Goal: Transaction & Acquisition: Obtain resource

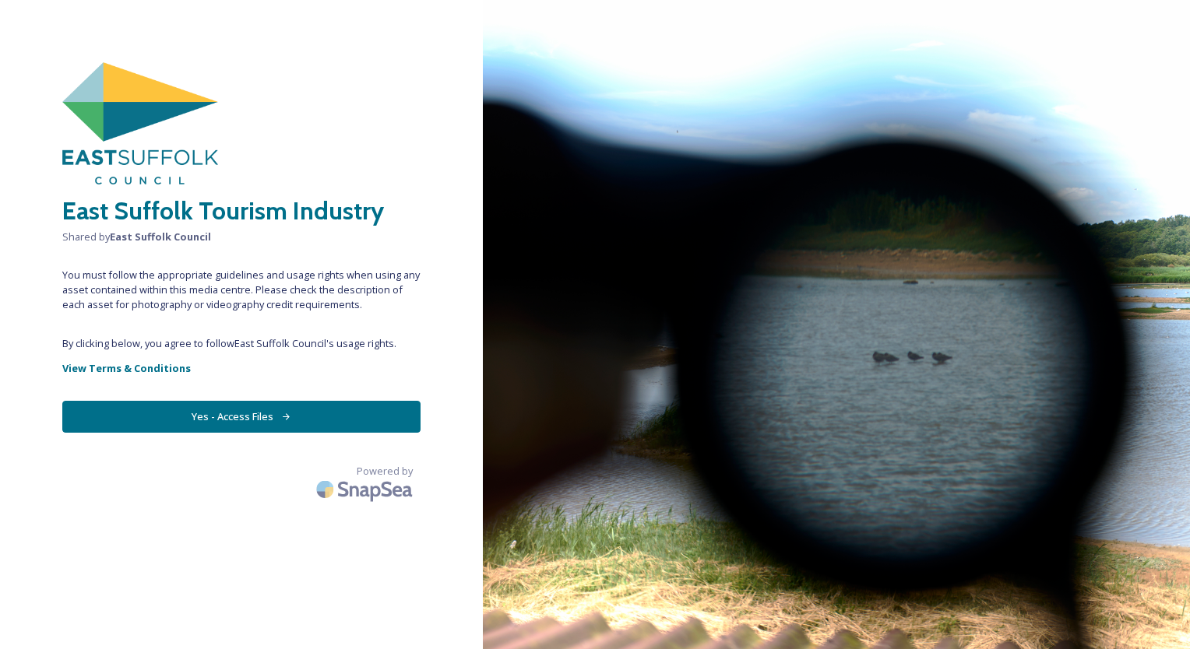
click at [212, 413] on button "Yes - Access Files" at bounding box center [241, 417] width 358 height 32
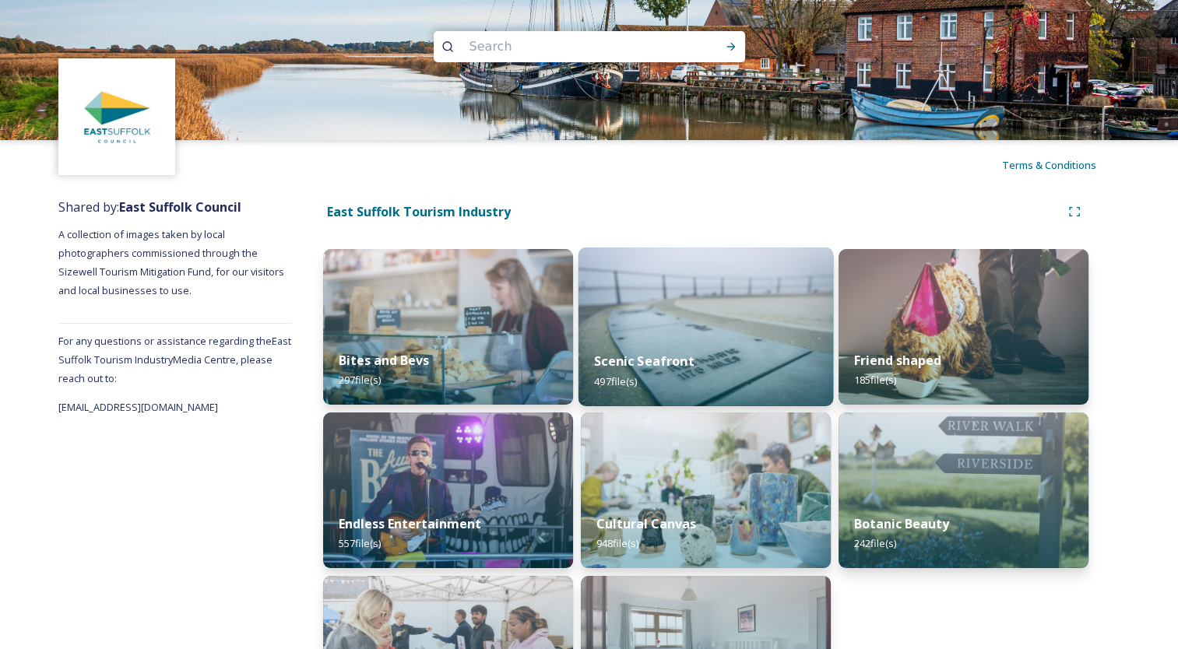
click at [644, 358] on strong "Scenic Seafront" at bounding box center [644, 361] width 100 height 17
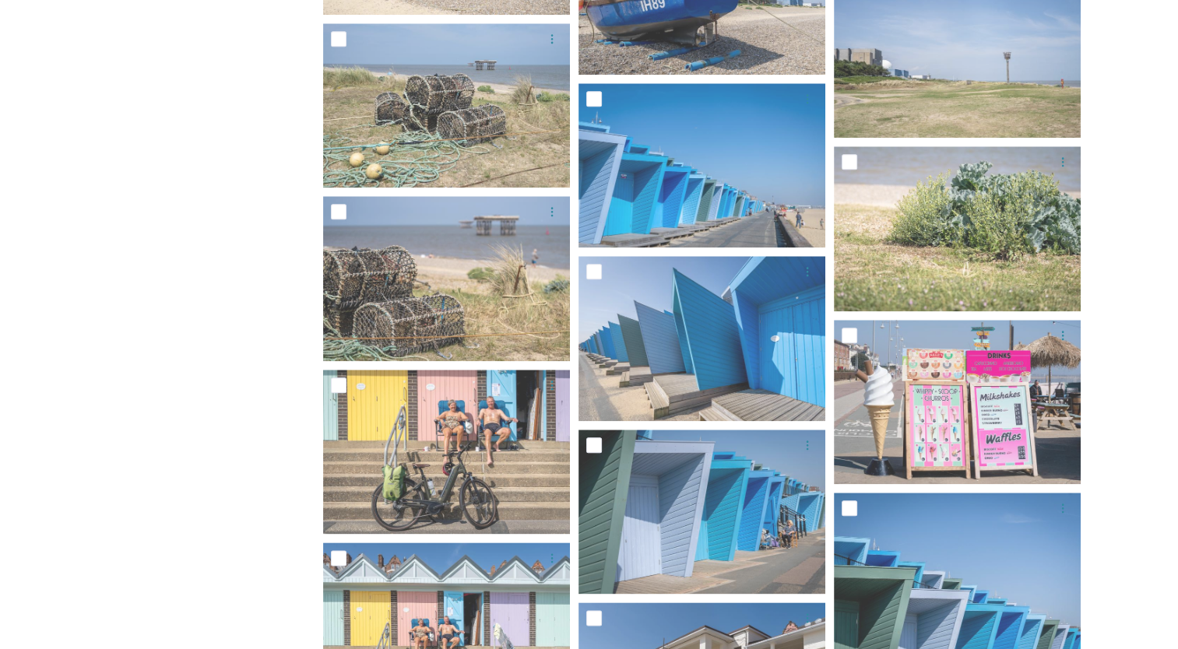
scroll to position [13454, 0]
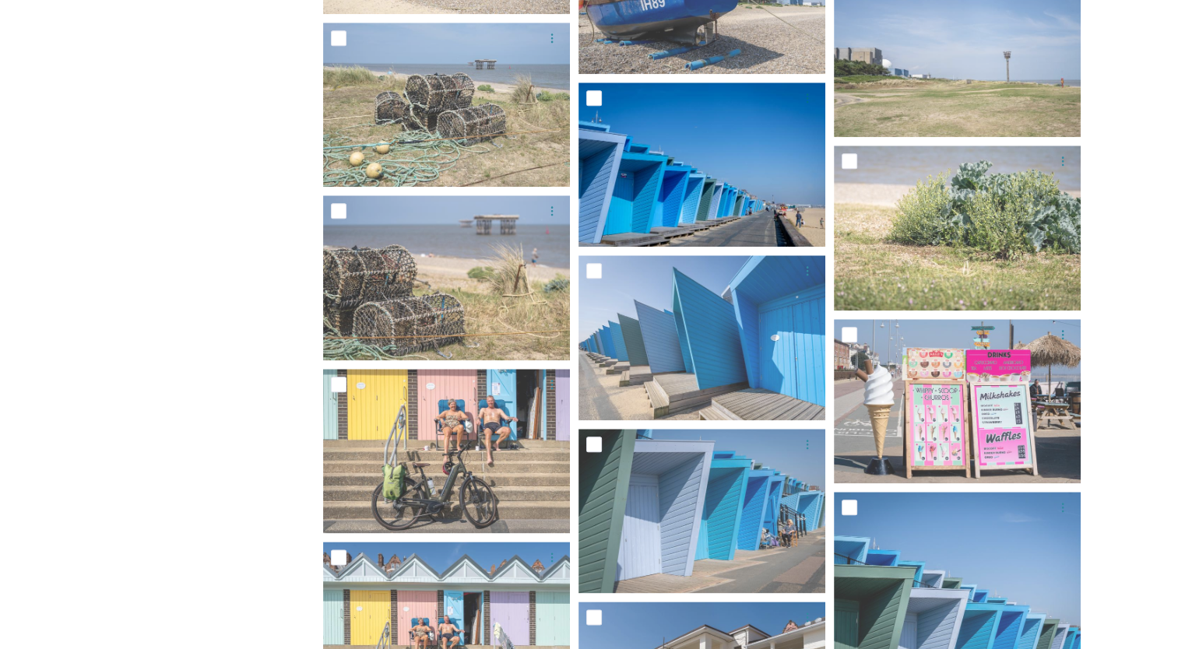
click at [731, 185] on img at bounding box center [702, 165] width 247 height 164
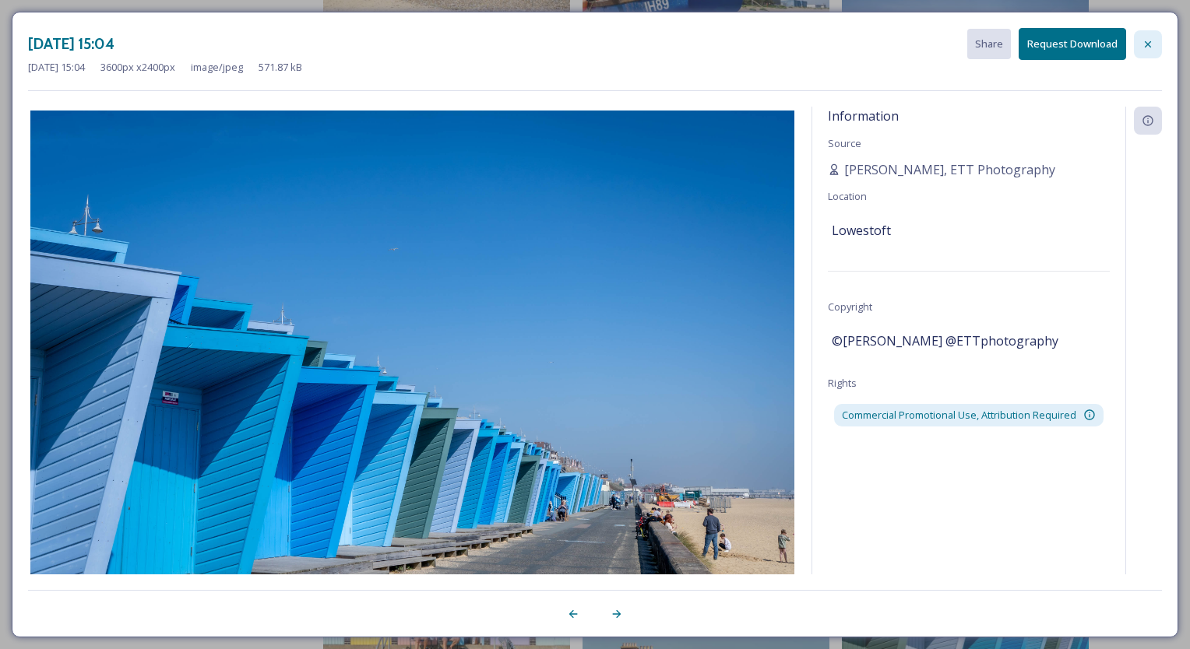
click at [1147, 45] on icon at bounding box center [1148, 44] width 12 height 12
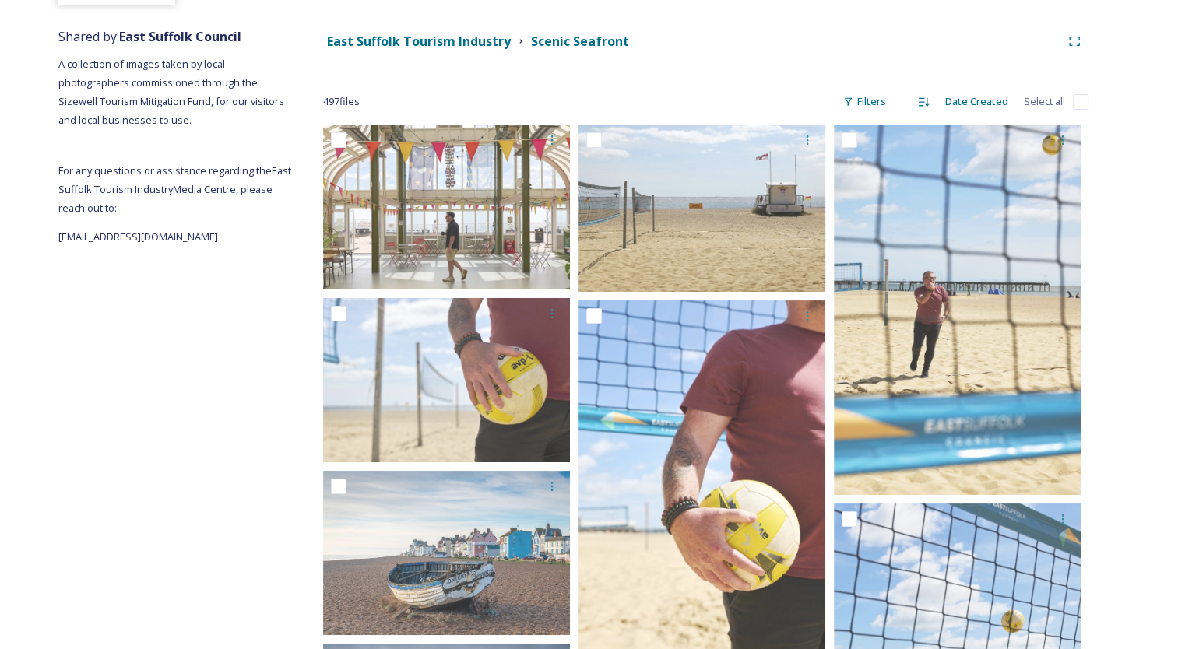
scroll to position [0, 0]
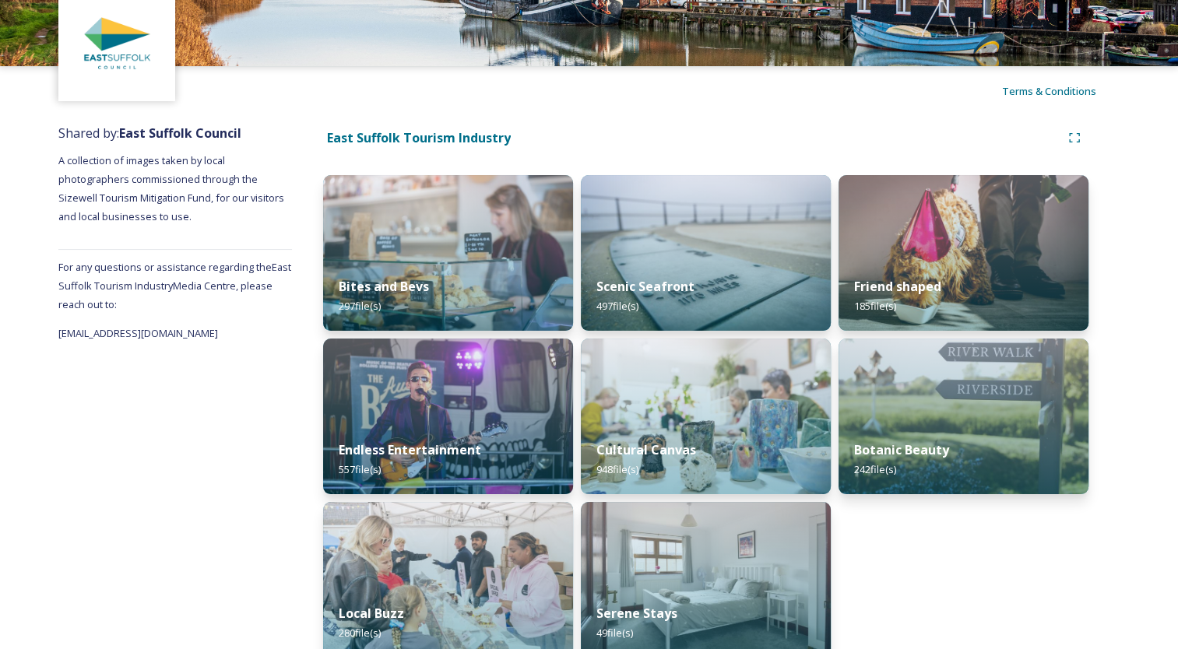
scroll to position [97, 0]
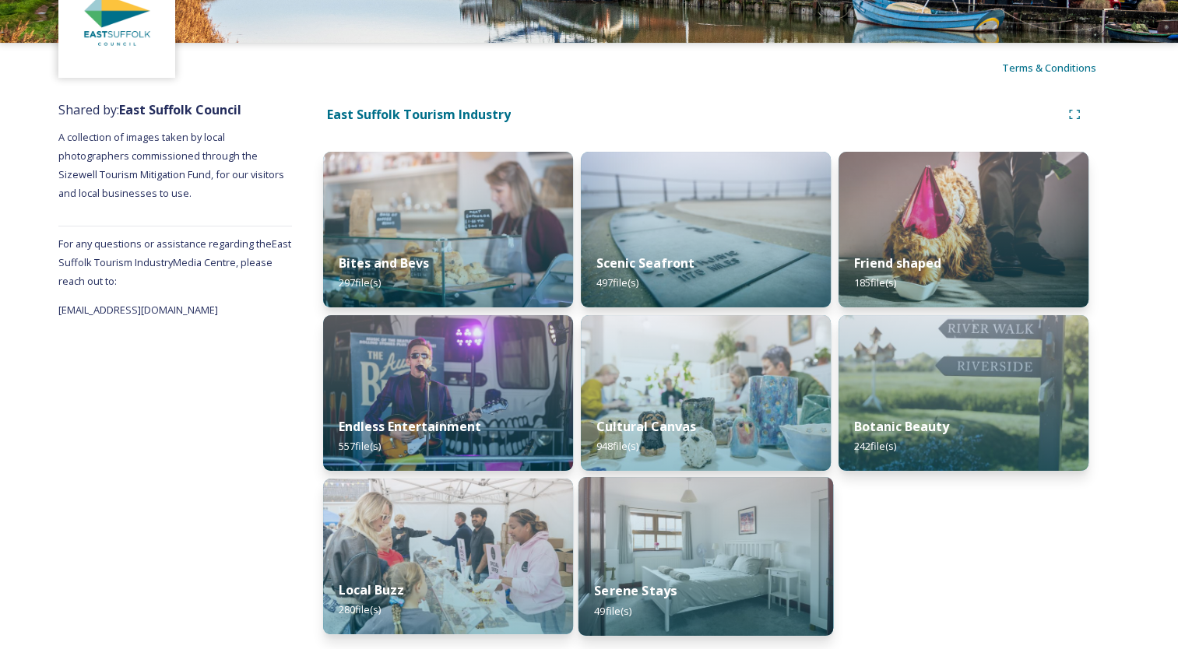
click at [738, 561] on img at bounding box center [706, 556] width 255 height 159
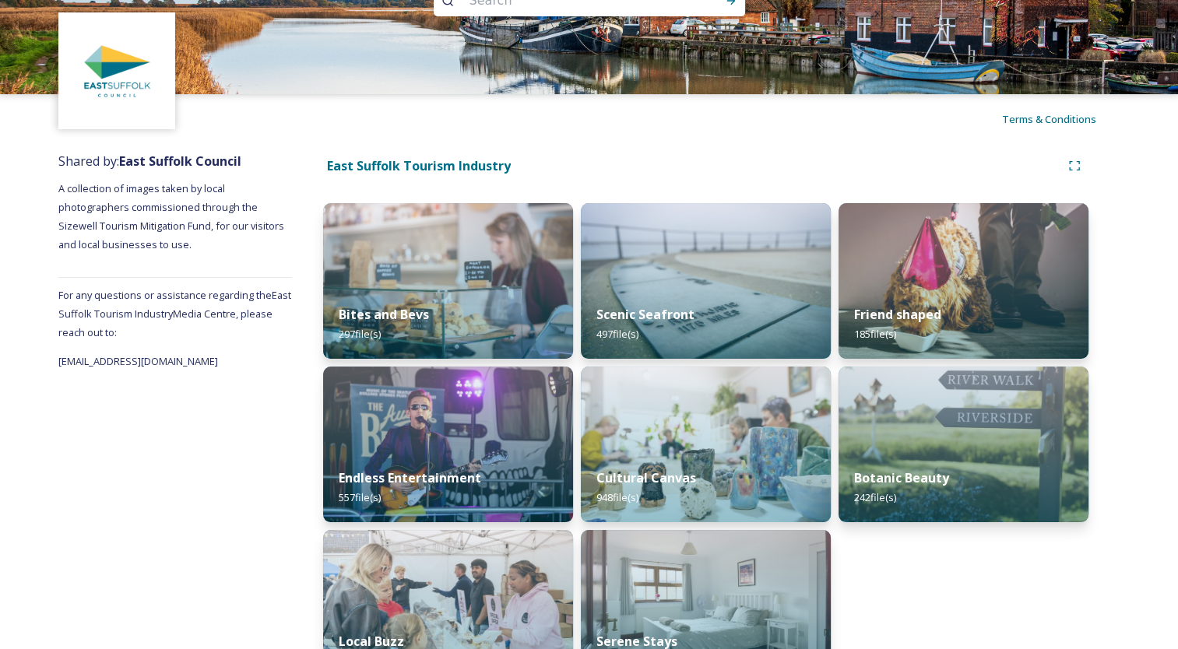
scroll to position [97, 0]
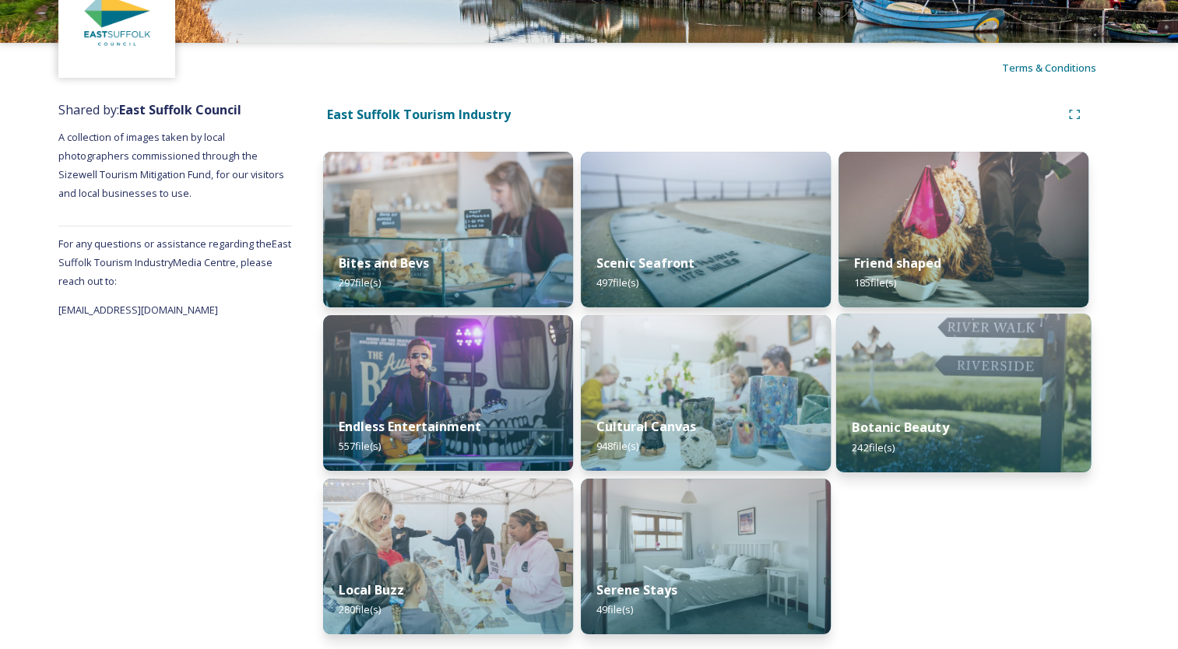
click at [1019, 401] on img at bounding box center [963, 393] width 255 height 159
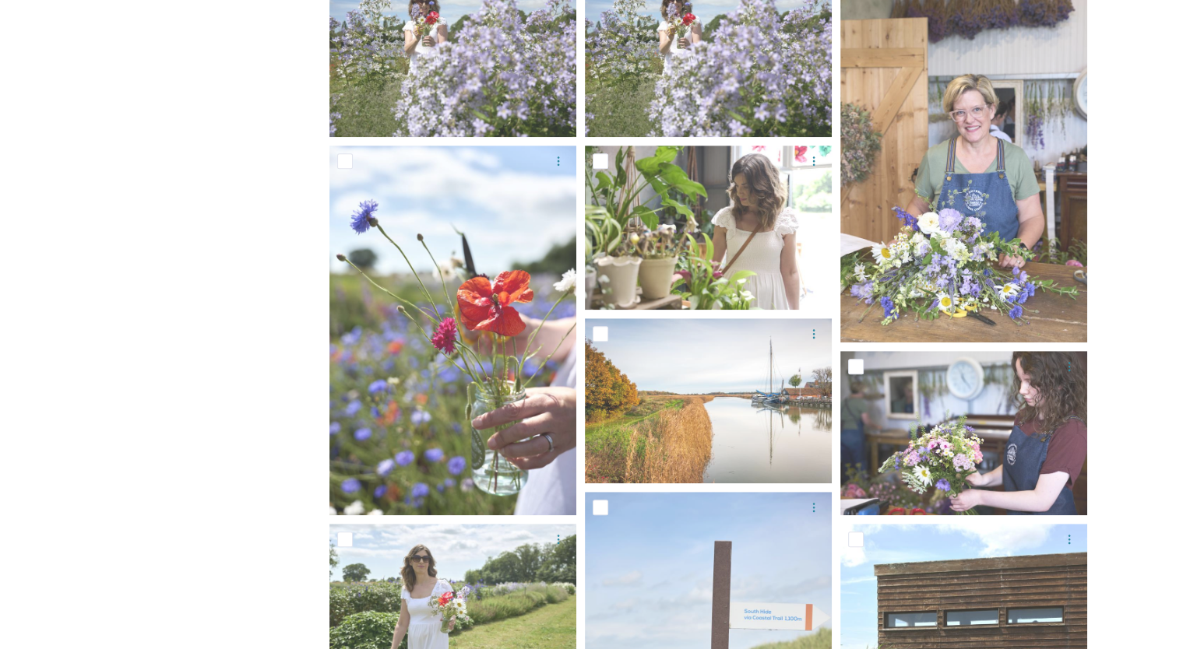
scroll to position [997, 0]
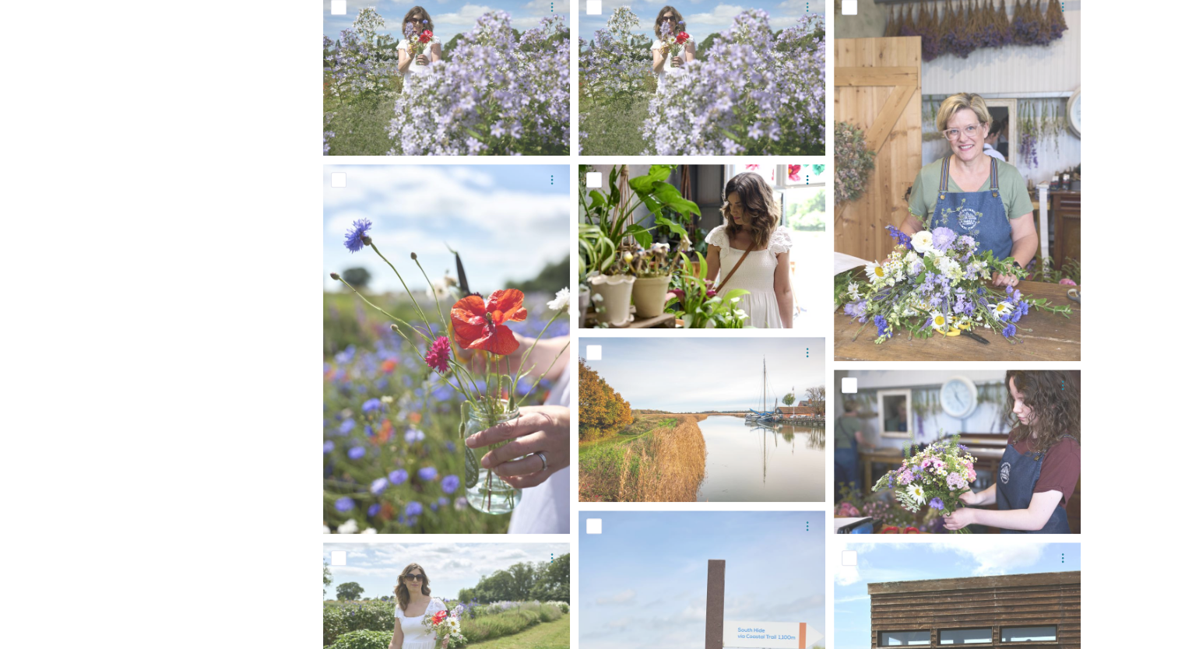
click at [761, 267] on img at bounding box center [702, 246] width 247 height 164
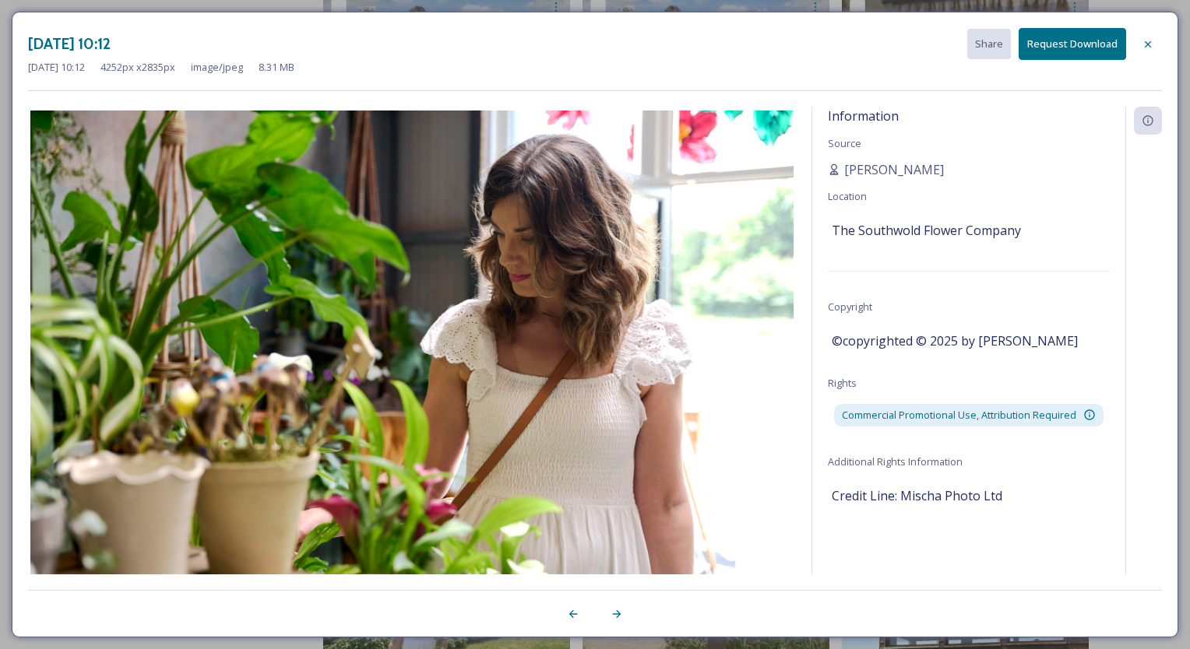
click at [1066, 37] on button "Request Download" at bounding box center [1072, 44] width 107 height 32
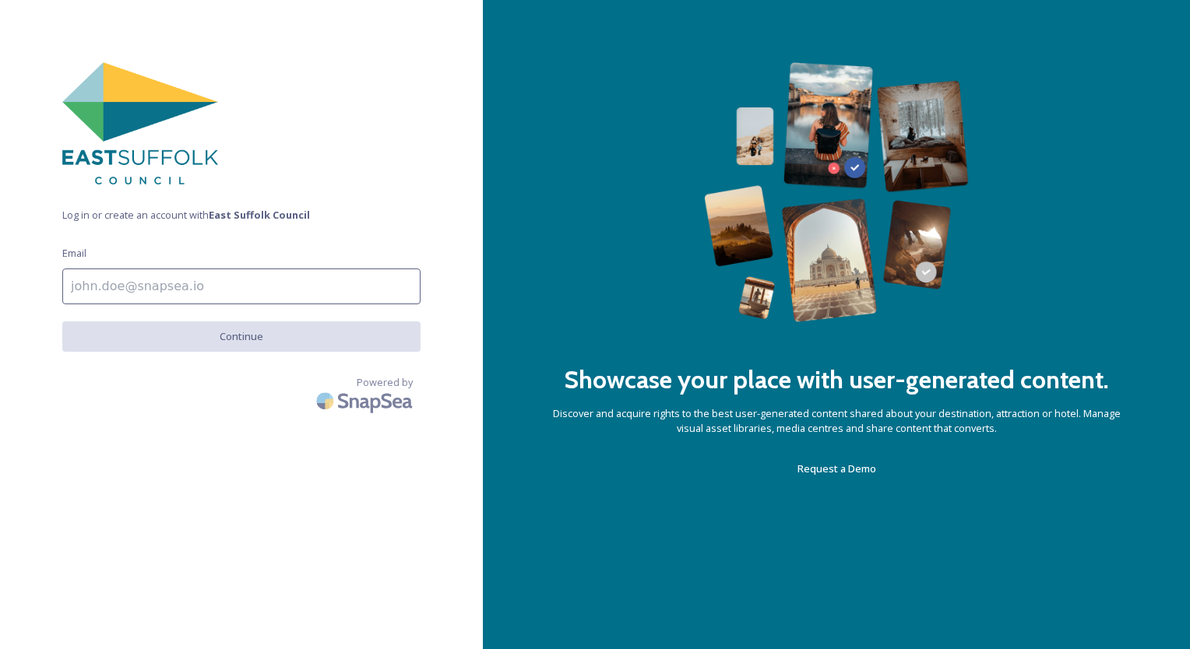
click at [192, 280] on input at bounding box center [241, 287] width 358 height 36
type input "hilary@wearebigwavepr.co.uk"
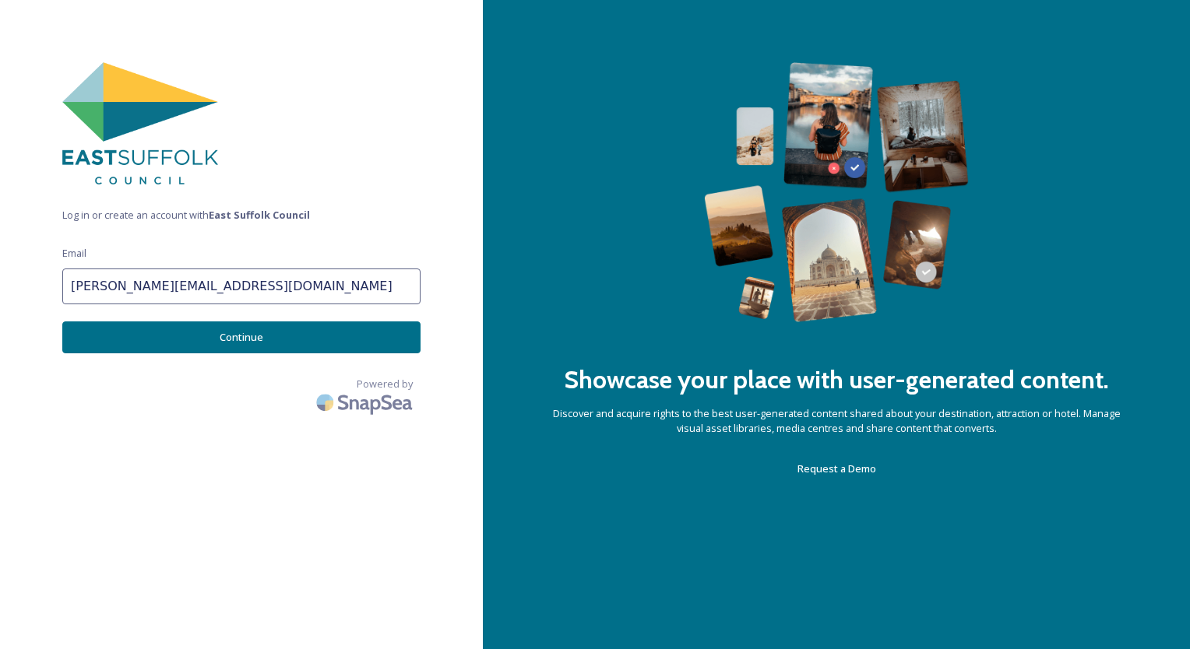
click at [278, 341] on button "Continue" at bounding box center [241, 338] width 358 height 32
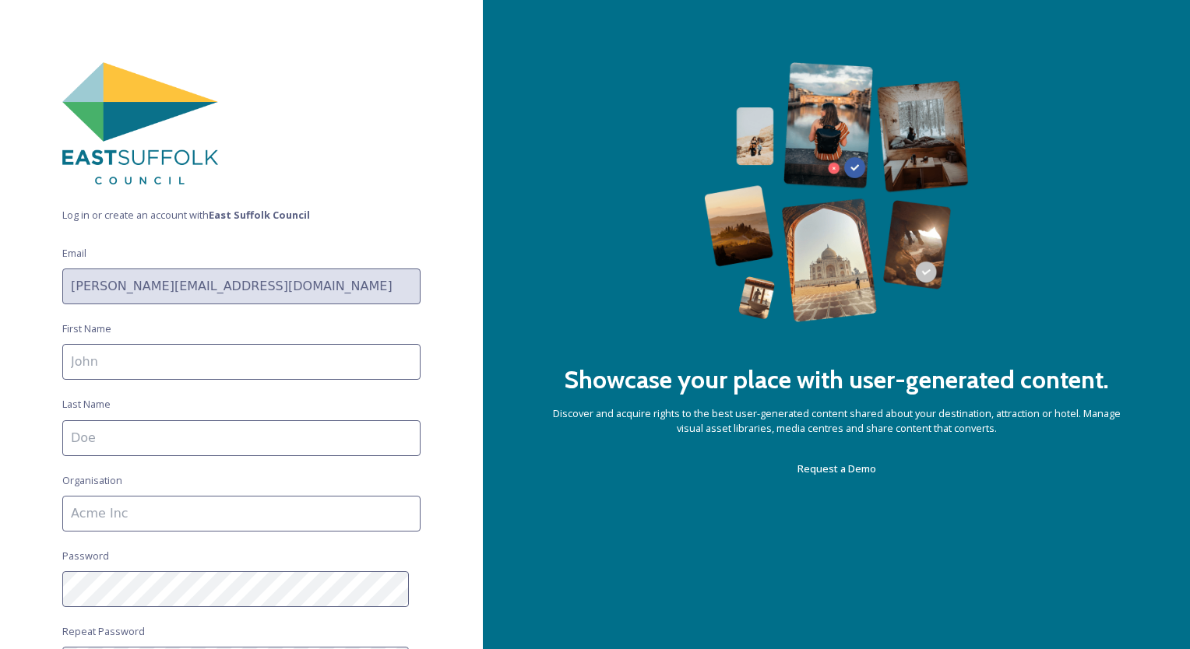
click at [184, 370] on input at bounding box center [241, 362] width 358 height 36
type input "Hilary Lynn"
type input "Collins"
type input "Big Wave PR Ltd"
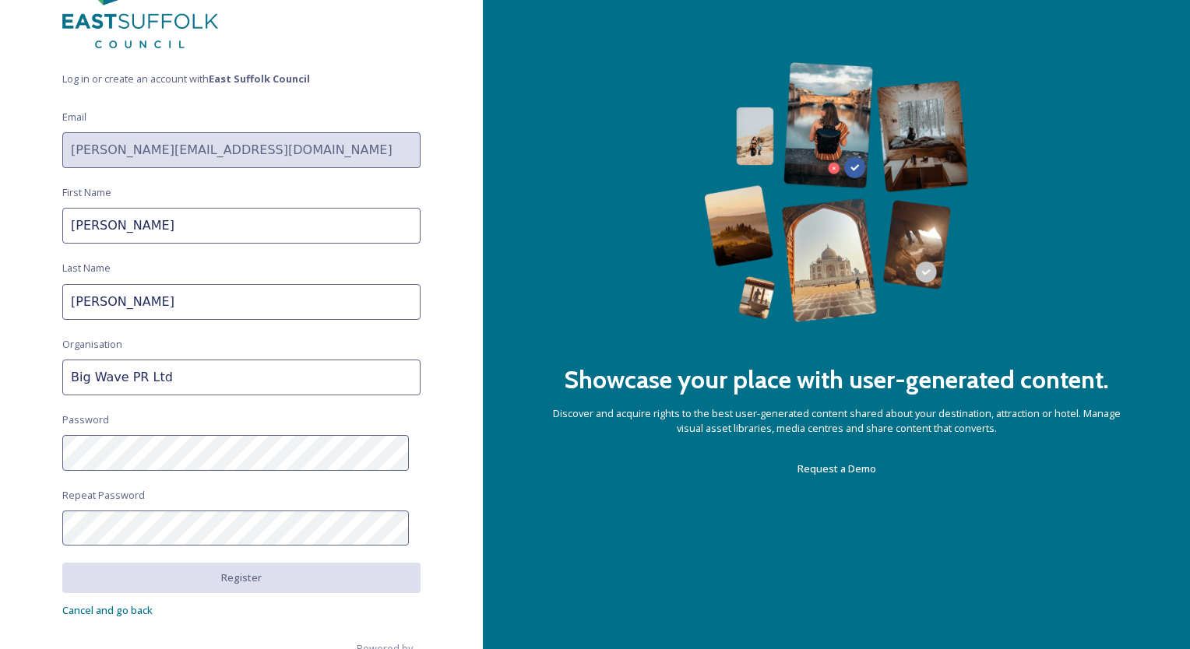
scroll to position [171, 0]
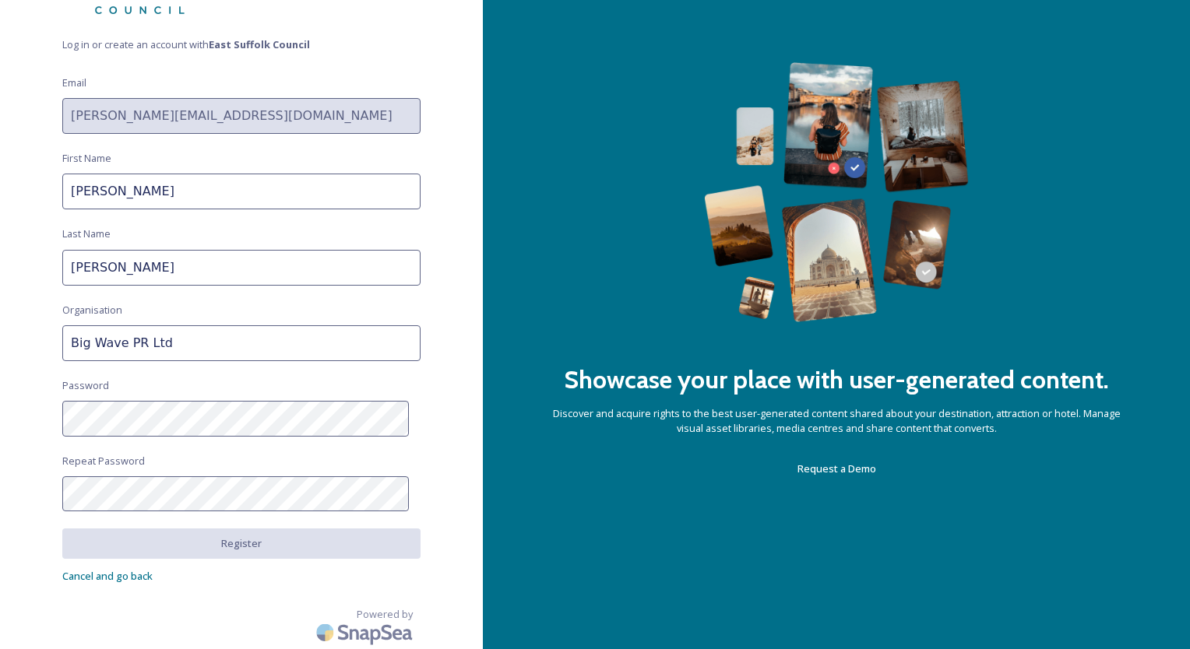
type input "Hilary"
click at [256, 39] on strong "East Suffolk Council" at bounding box center [259, 44] width 101 height 14
click at [252, 47] on strong "East Suffolk Council" at bounding box center [259, 44] width 101 height 14
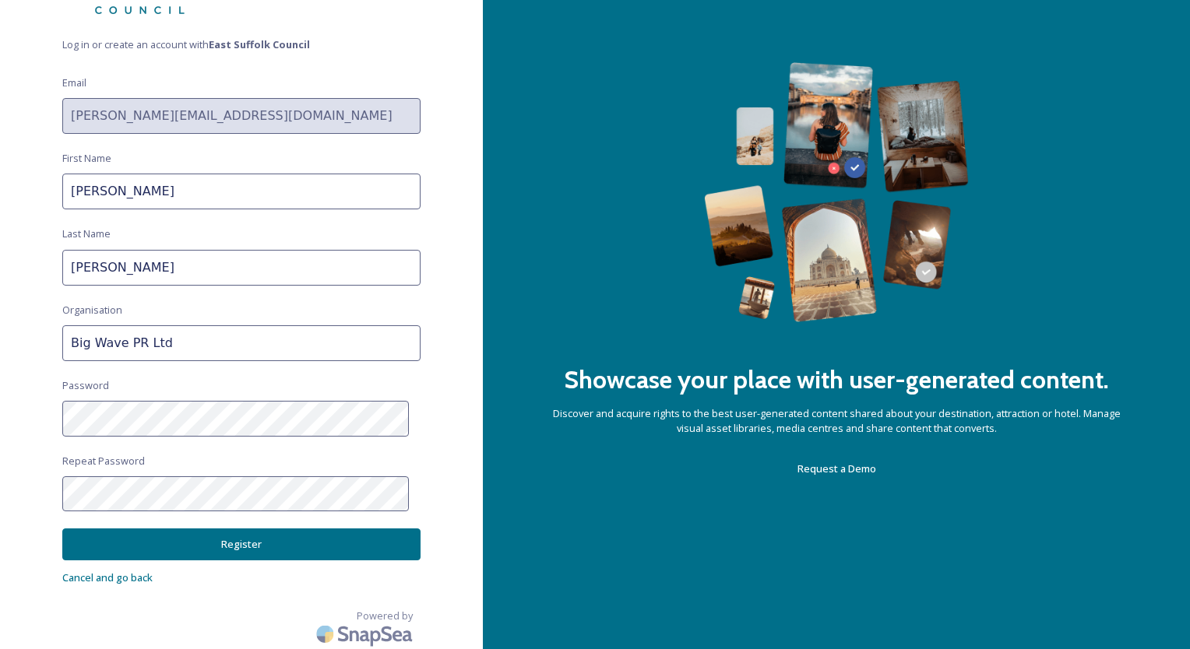
click at [242, 540] on button "Register" at bounding box center [241, 545] width 358 height 32
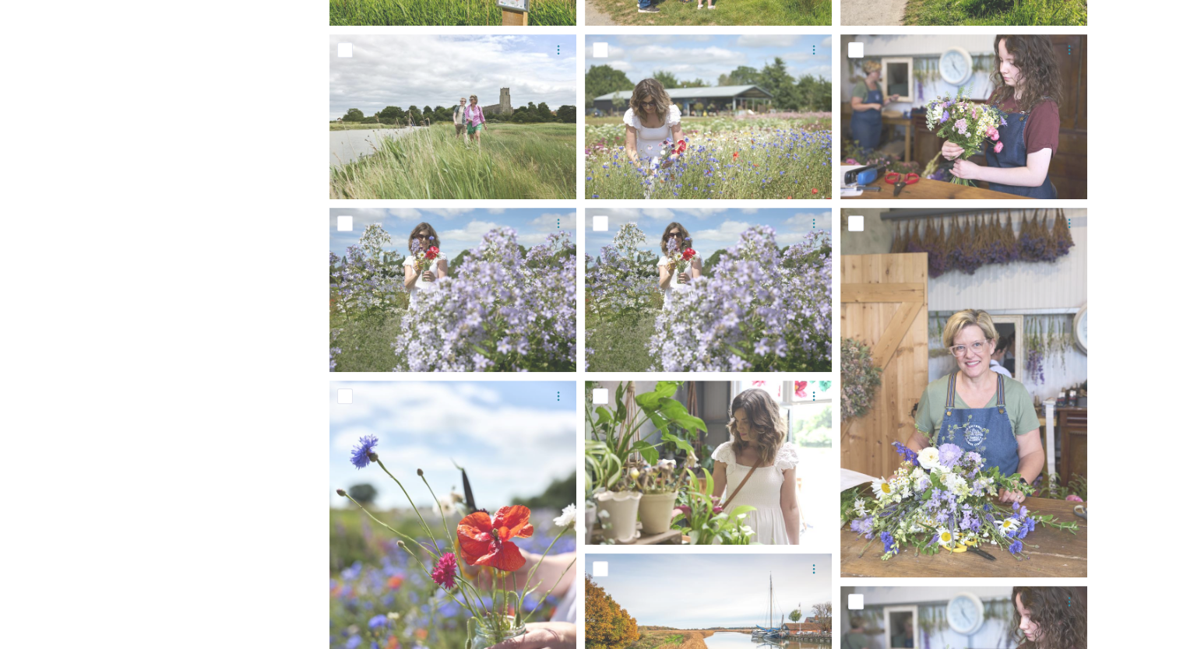
scroll to position [791, 0]
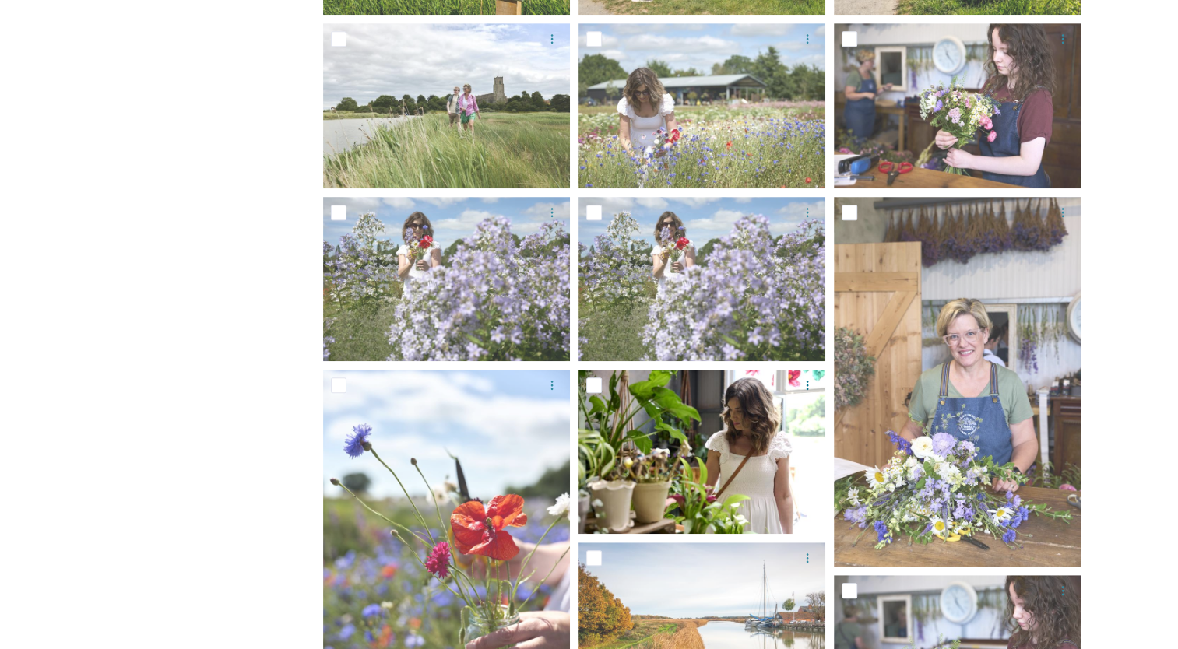
click at [595, 392] on input "checkbox" at bounding box center [594, 386] width 16 height 16
checkbox input "true"
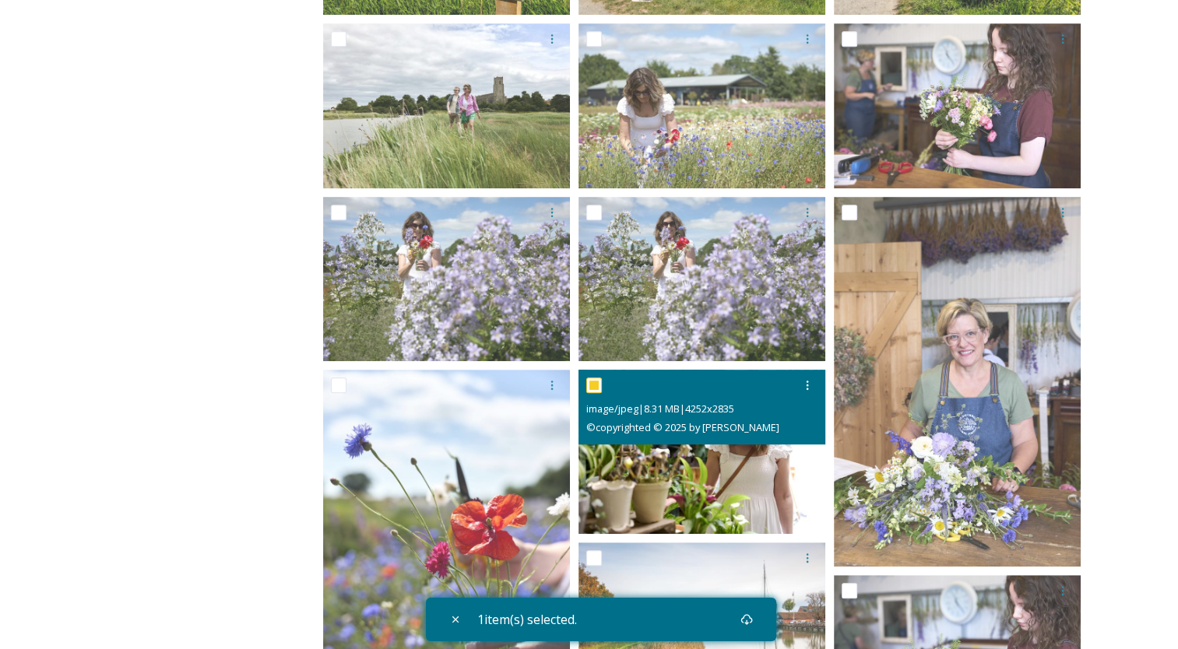
click at [754, 466] on img at bounding box center [702, 452] width 247 height 164
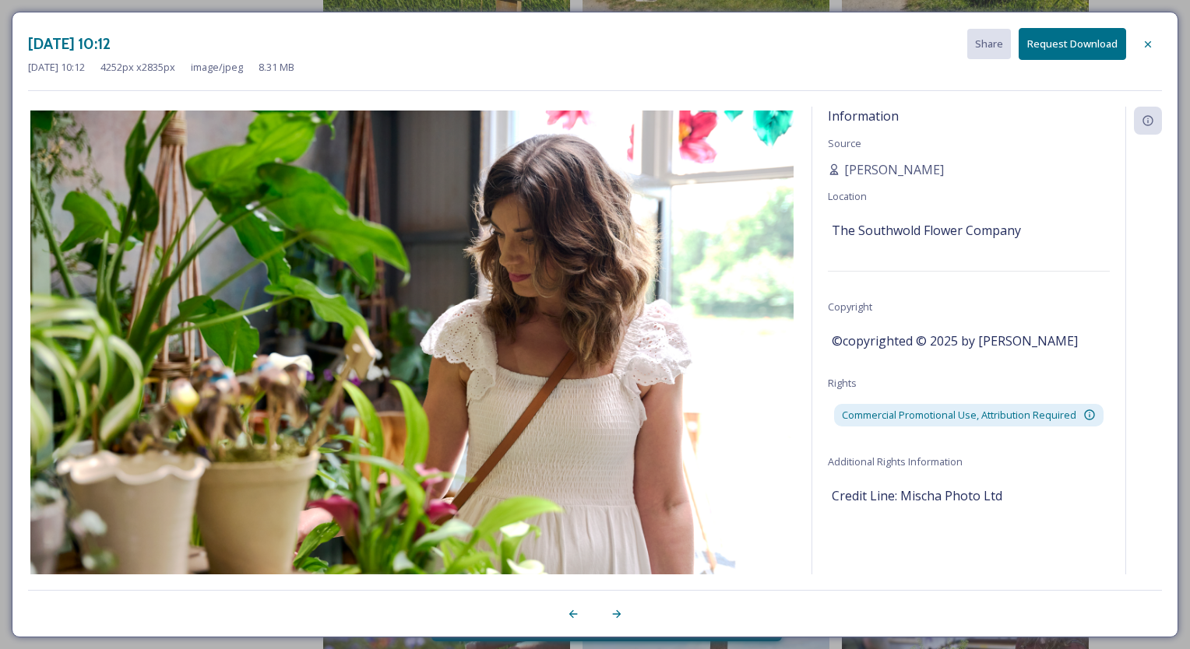
click at [1085, 33] on button "Request Download" at bounding box center [1072, 44] width 107 height 32
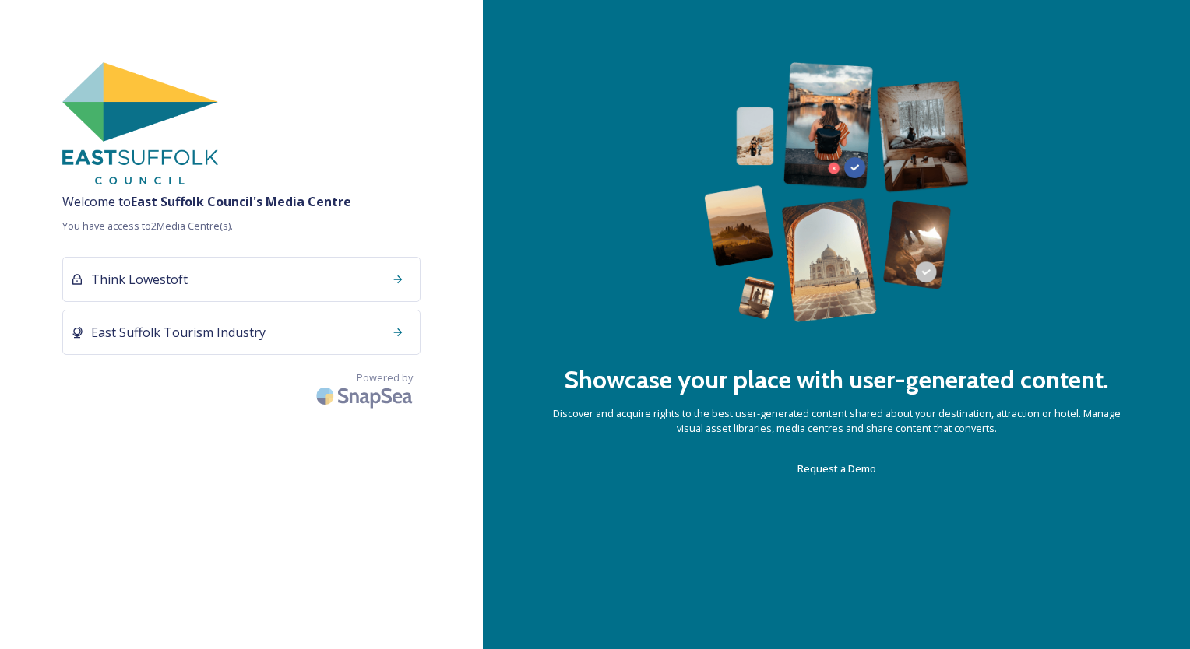
click at [398, 333] on icon at bounding box center [398, 332] width 12 height 12
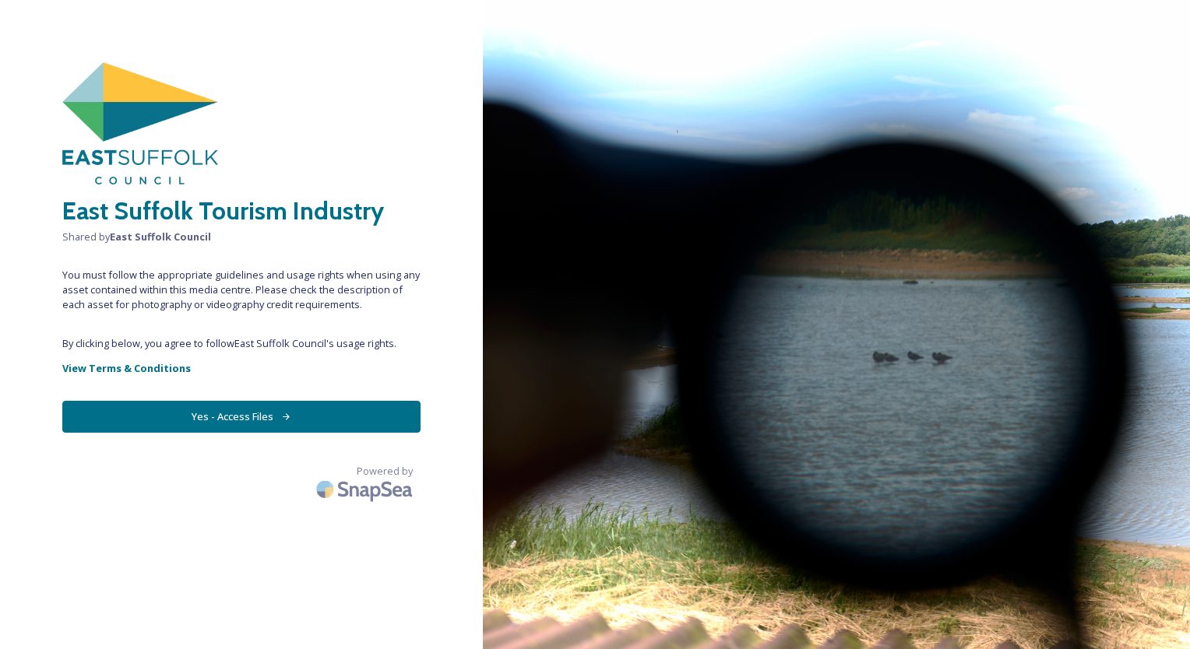
click at [350, 430] on button "Yes - Access Files" at bounding box center [241, 417] width 358 height 32
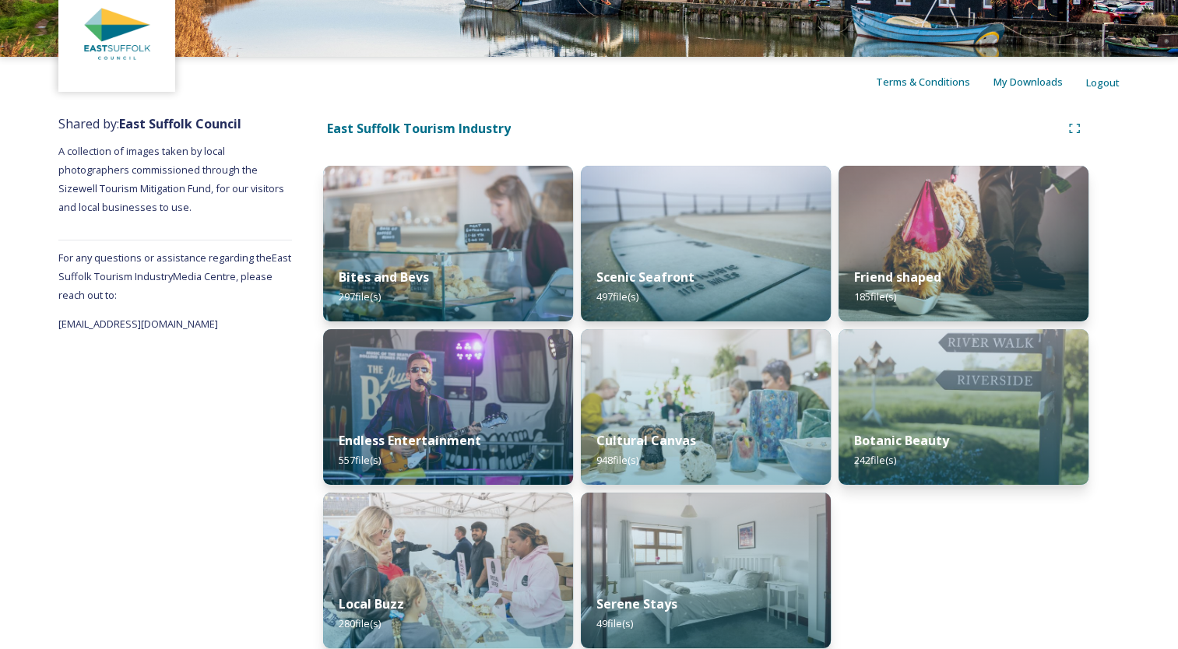
scroll to position [97, 0]
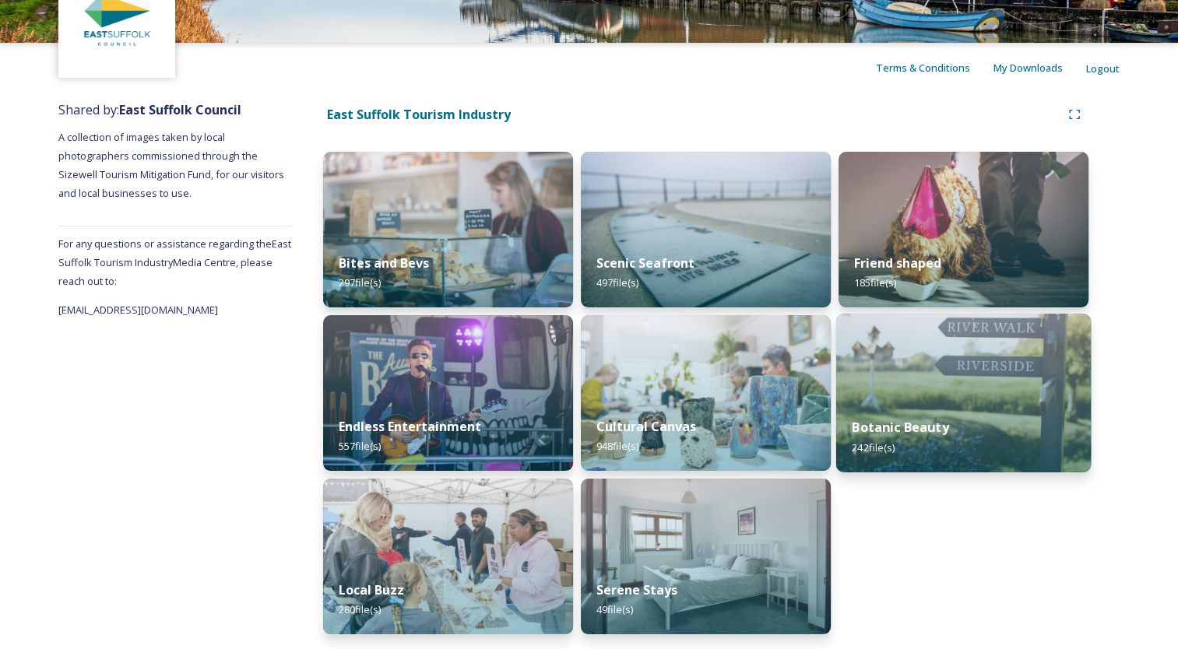
click at [984, 421] on div "Botanic Beauty 242 file(s)" at bounding box center [963, 437] width 255 height 71
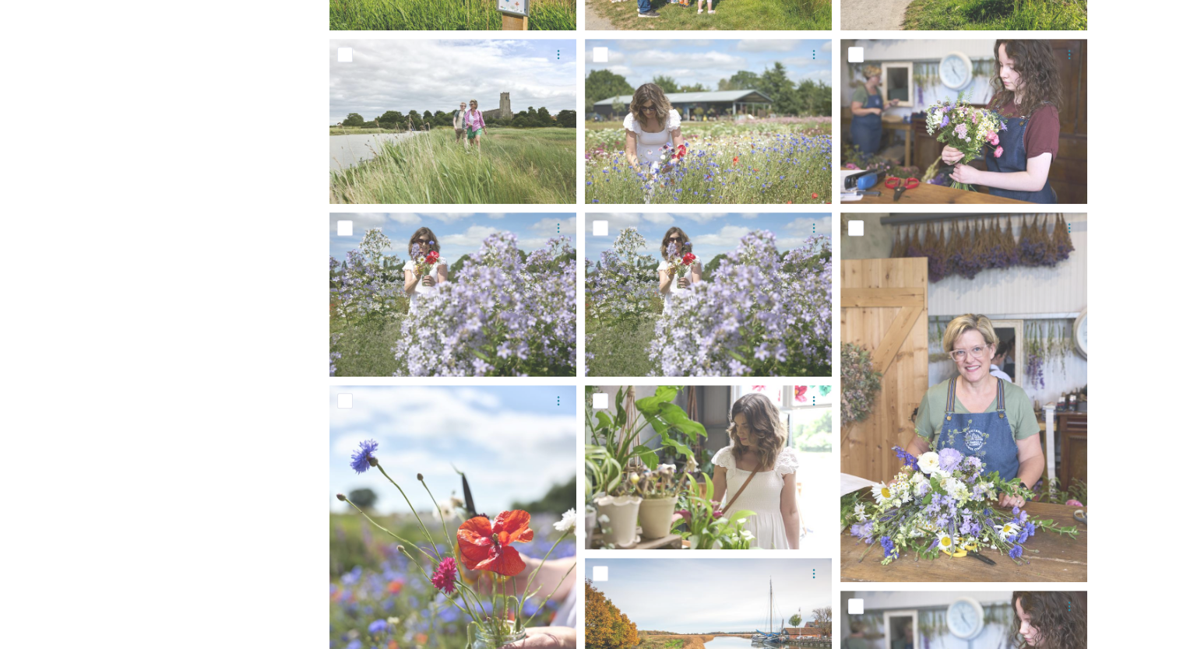
scroll to position [787, 0]
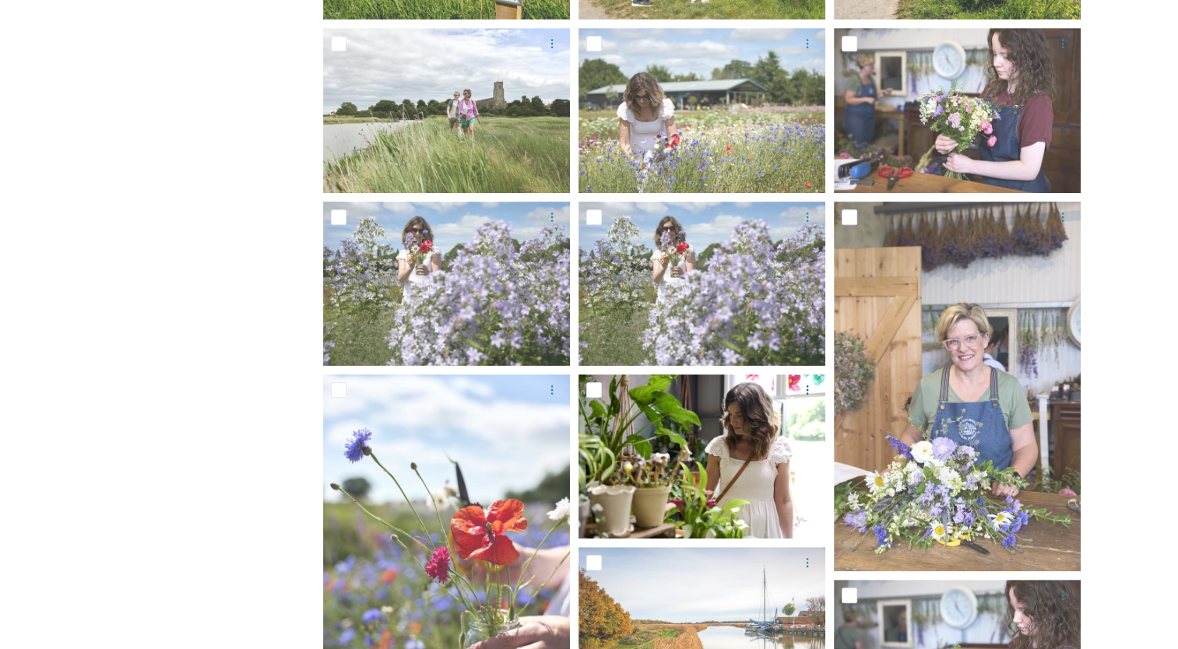
click at [773, 449] on img at bounding box center [702, 457] width 247 height 164
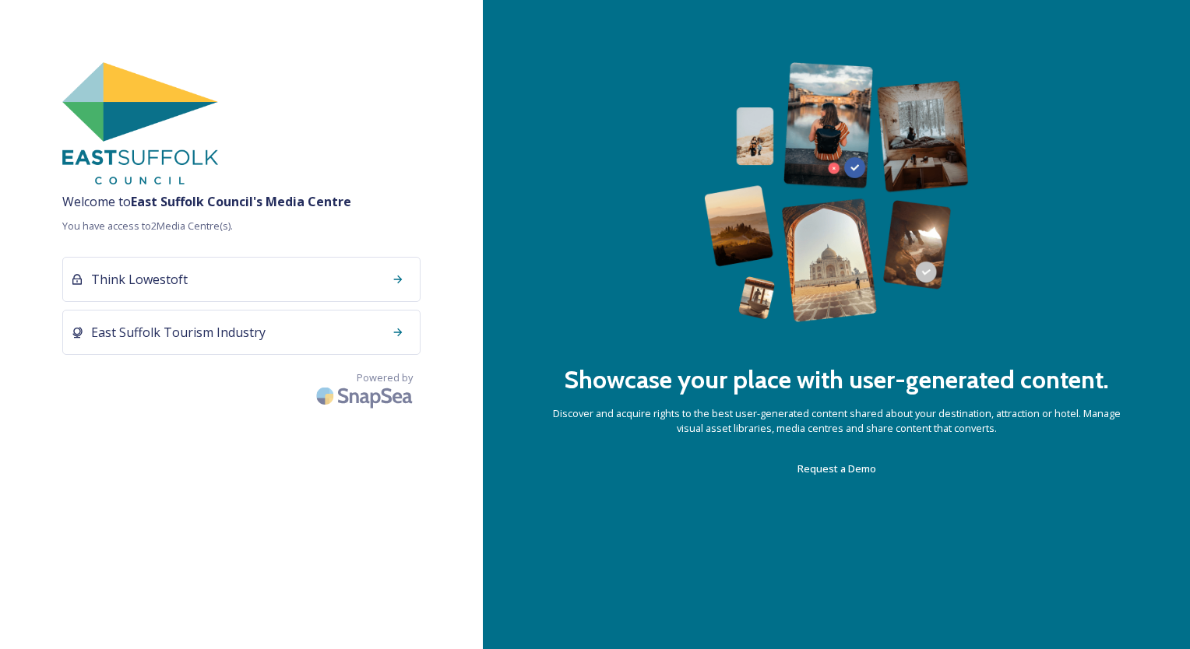
click at [384, 339] on div at bounding box center [398, 333] width 28 height 28
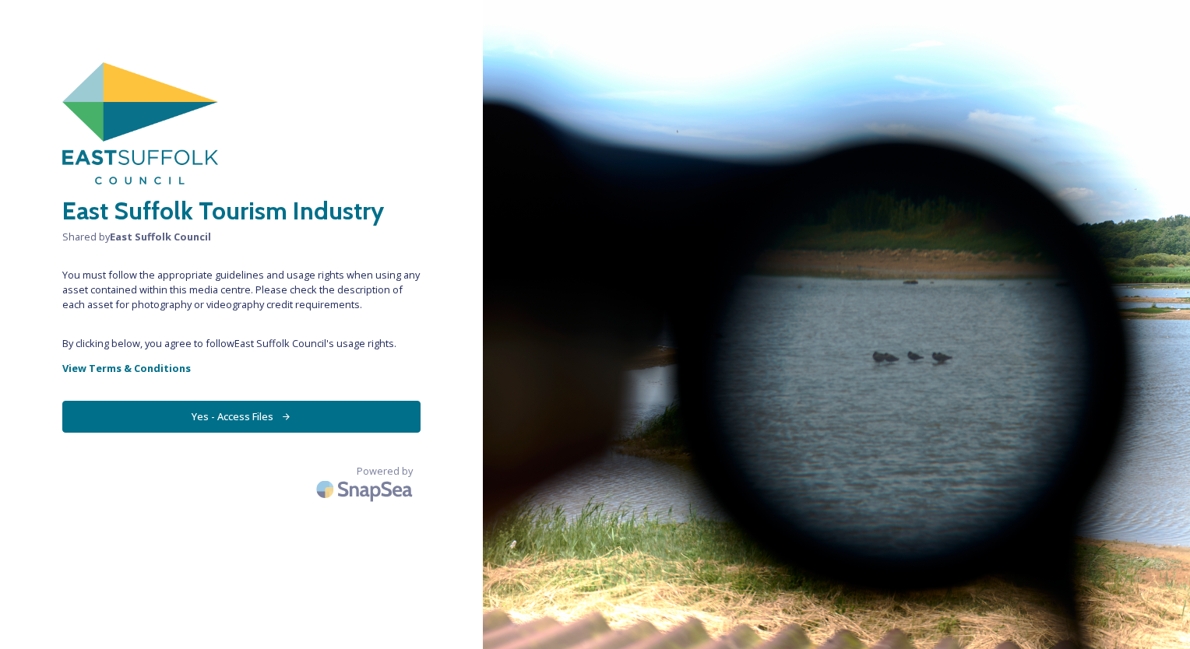
click at [333, 410] on button "Yes - Access Files" at bounding box center [241, 417] width 358 height 32
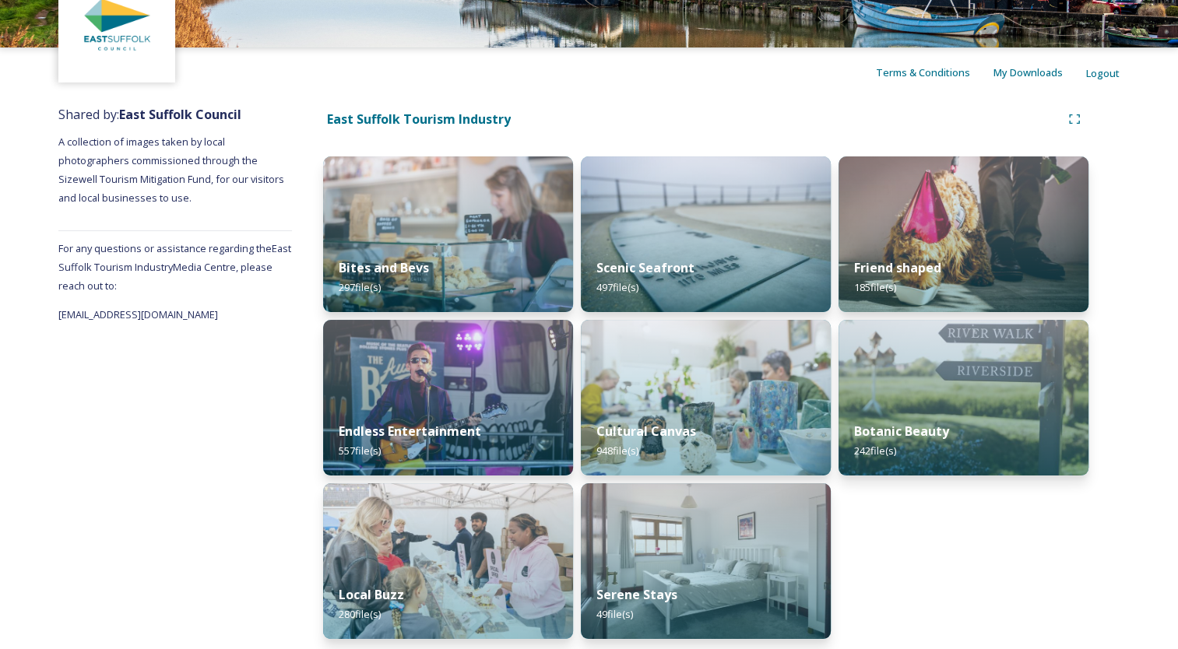
scroll to position [97, 0]
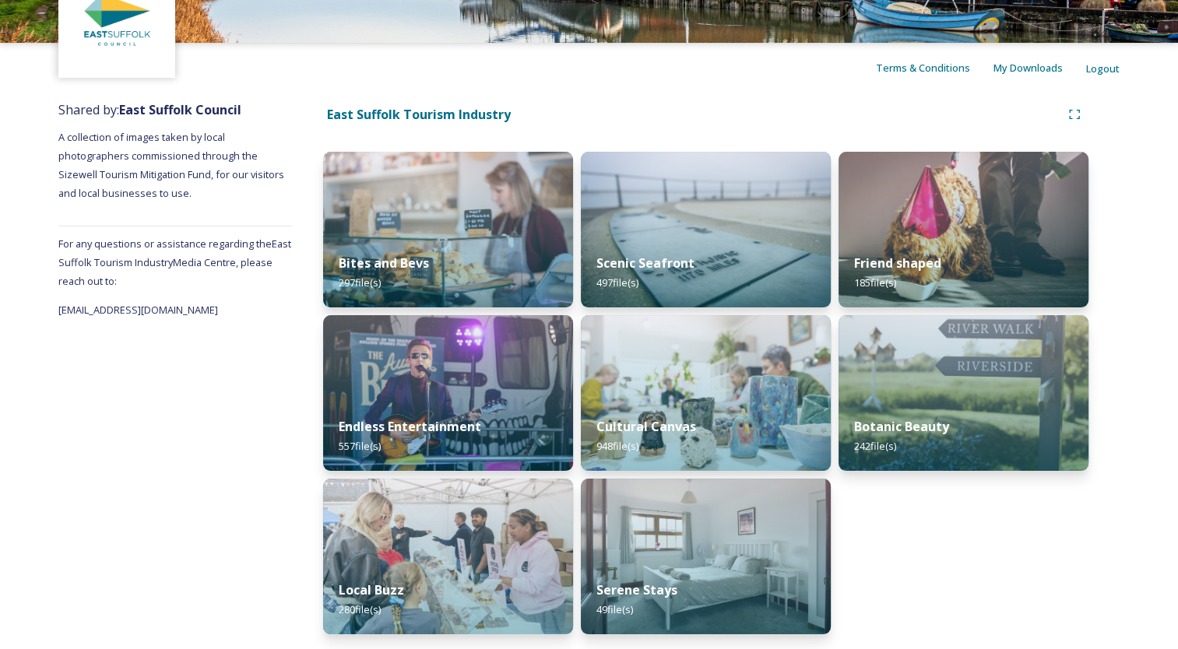
click at [994, 423] on div "Botanic Beauty 242 file(s)" at bounding box center [964, 436] width 250 height 69
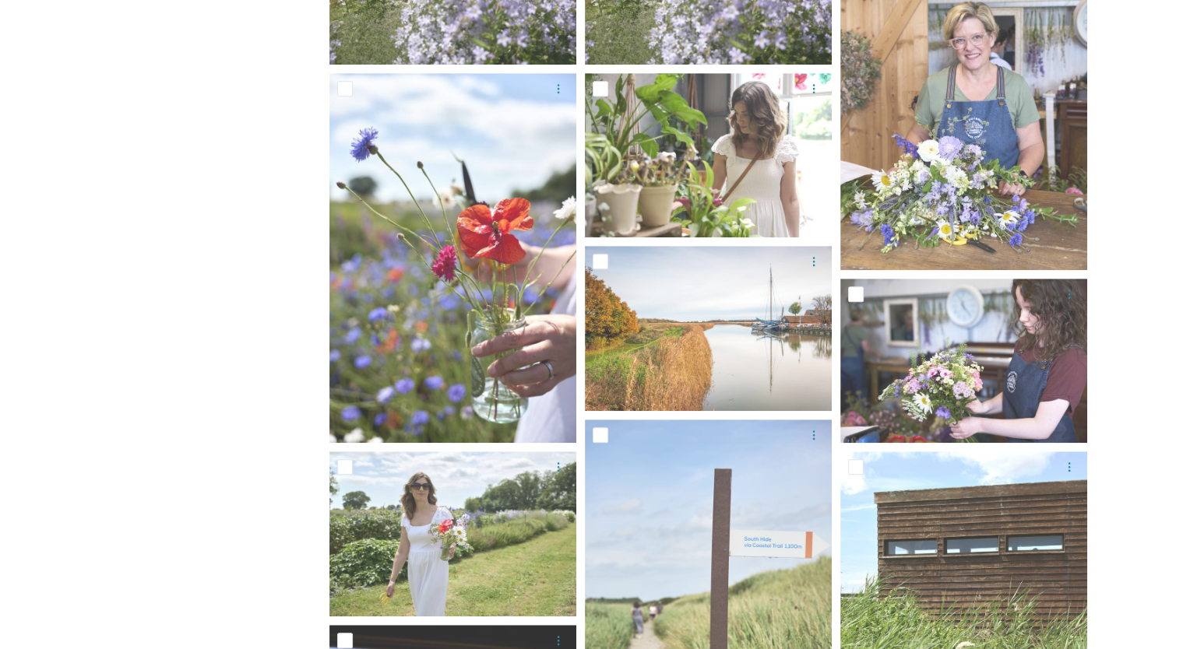
scroll to position [1091, 0]
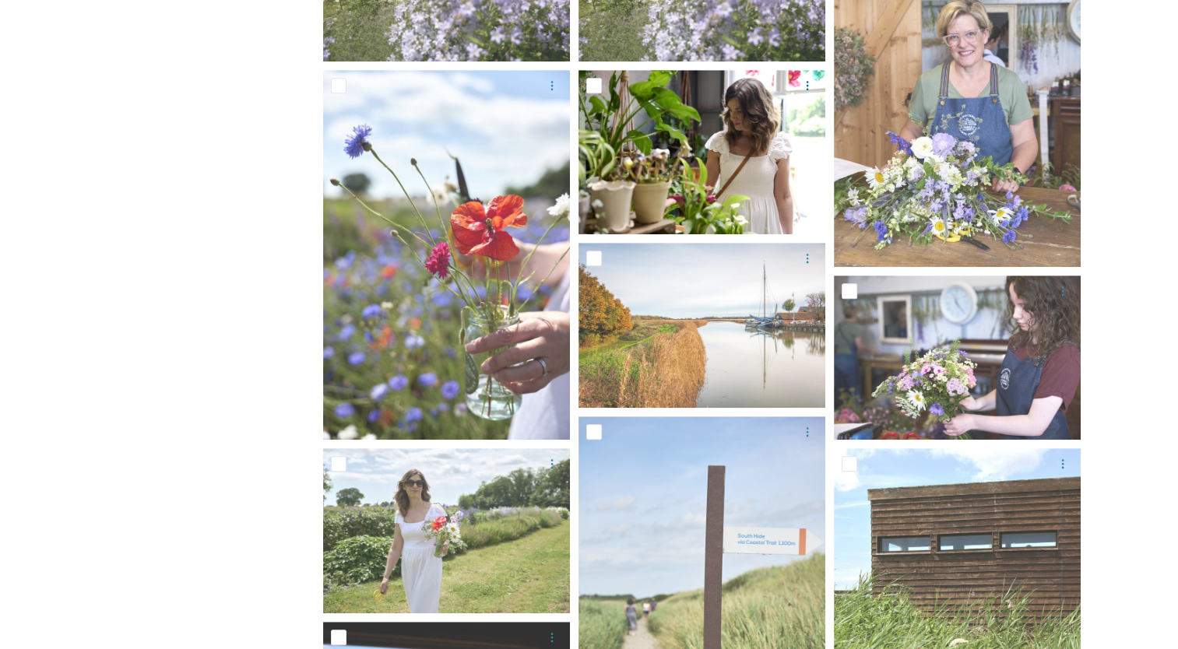
click at [748, 157] on img at bounding box center [702, 152] width 247 height 164
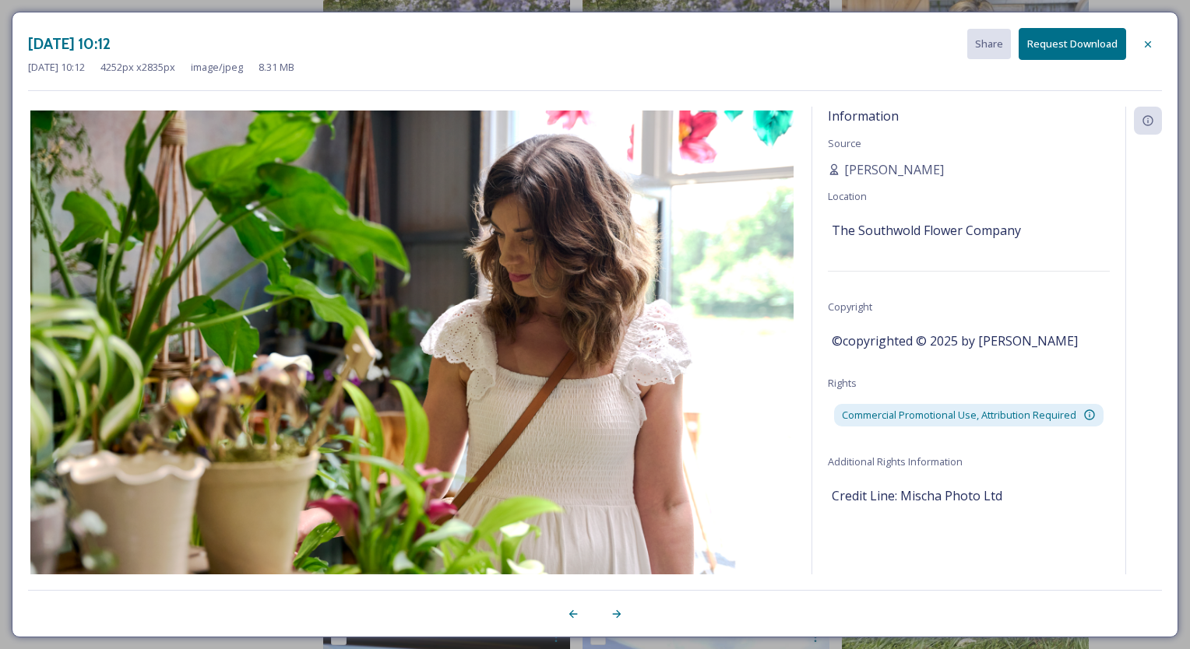
click at [594, 266] on img at bounding box center [412, 365] width 768 height 509
click at [639, 234] on img at bounding box center [412, 365] width 768 height 509
click at [1073, 44] on button "Request Download" at bounding box center [1072, 44] width 107 height 32
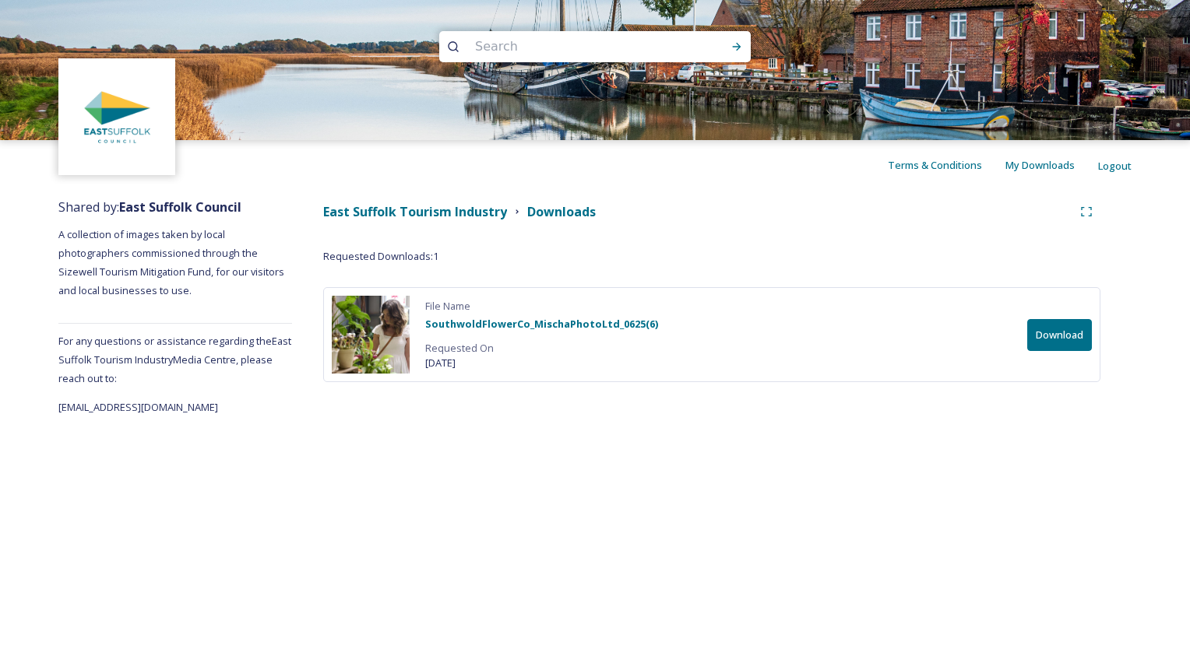
click at [1057, 338] on button "Download" at bounding box center [1059, 335] width 65 height 32
